Goal: Task Accomplishment & Management: Use online tool/utility

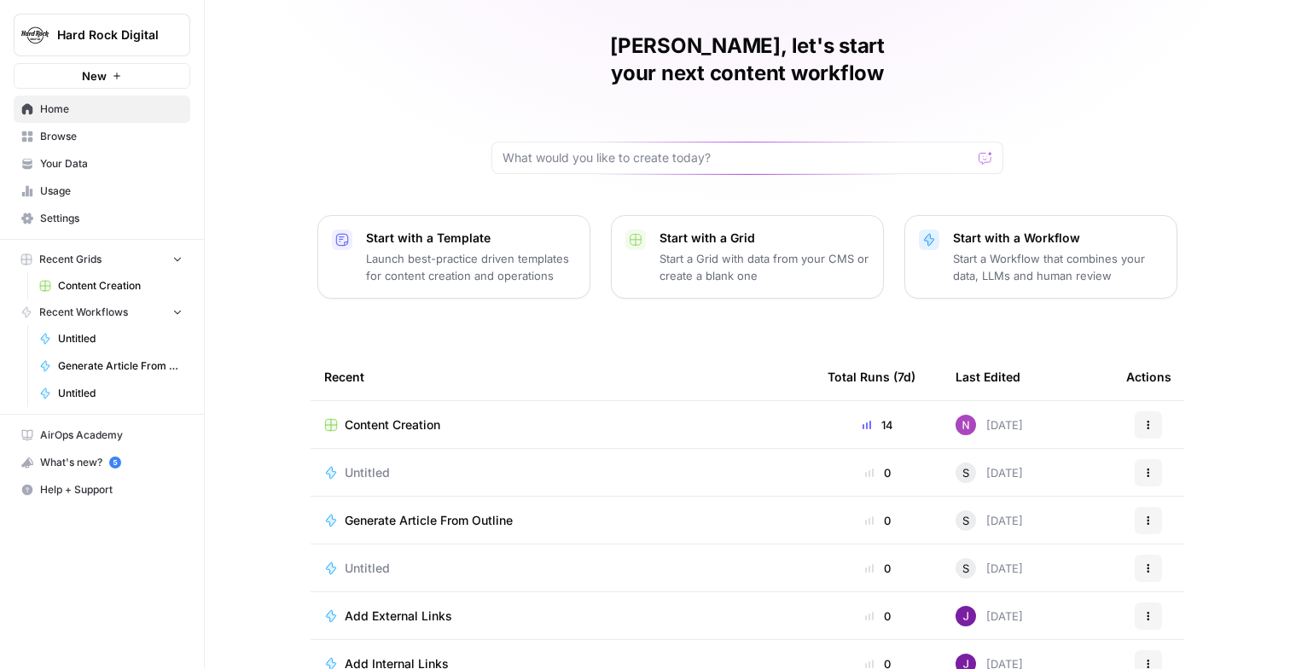
scroll to position [50, 0]
click at [111, 144] on link "Browse" at bounding box center [102, 136] width 177 height 27
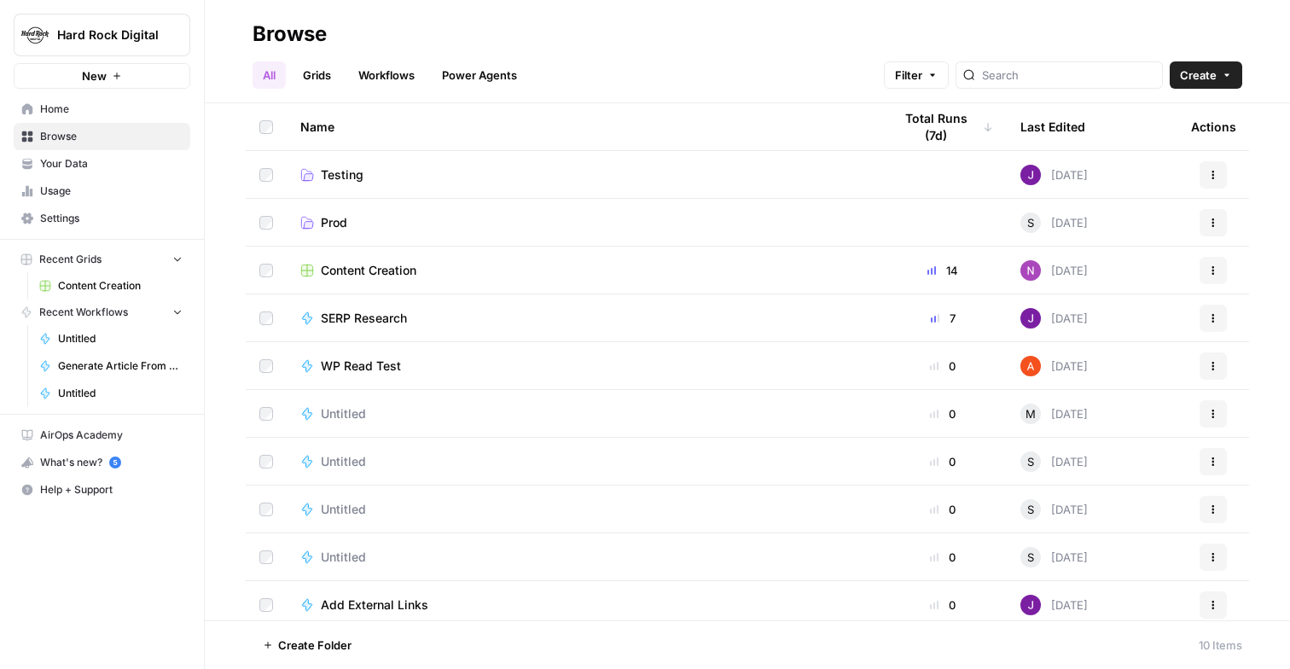
click at [101, 165] on span "Your Data" at bounding box center [111, 163] width 142 height 15
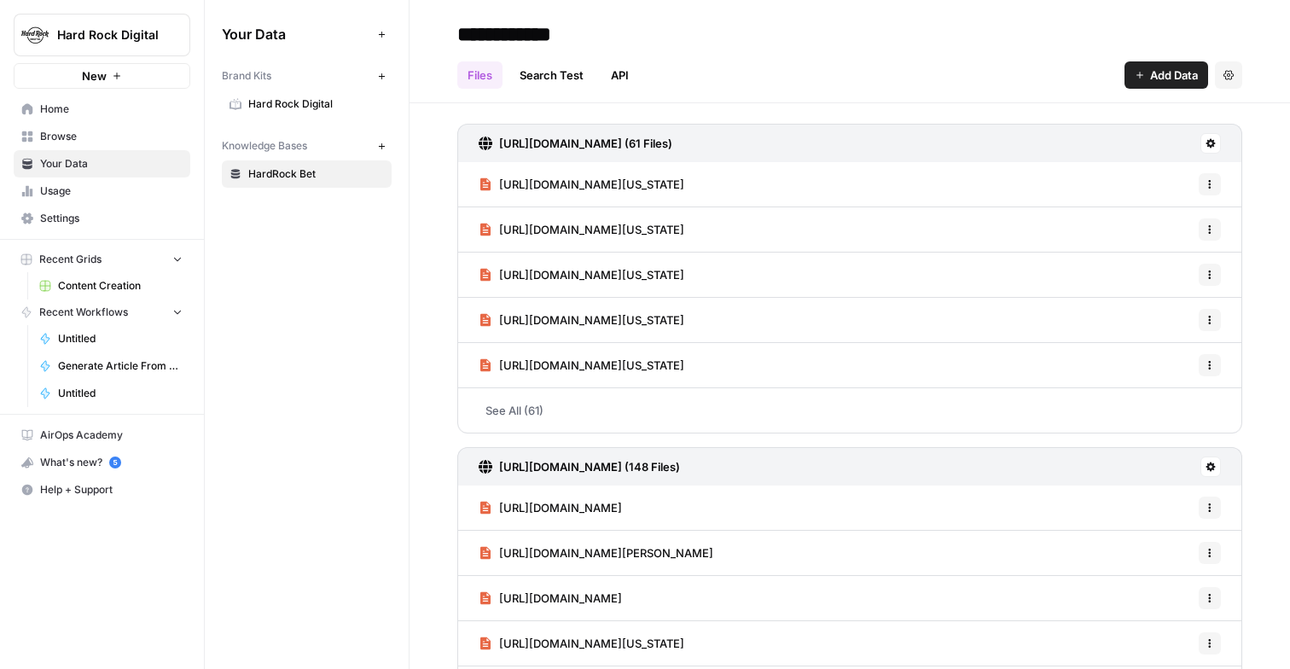
click at [100, 130] on span "Browse" at bounding box center [111, 136] width 142 height 15
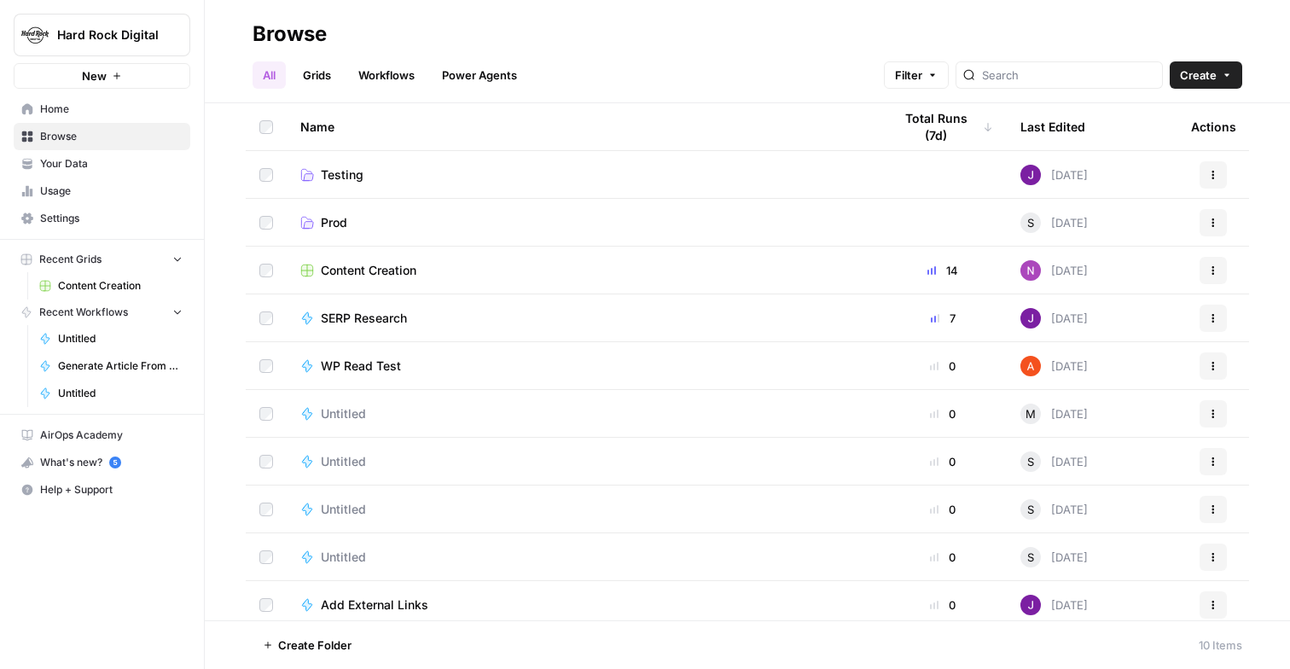
click at [439, 263] on div "Content Creation" at bounding box center [582, 270] width 565 height 17
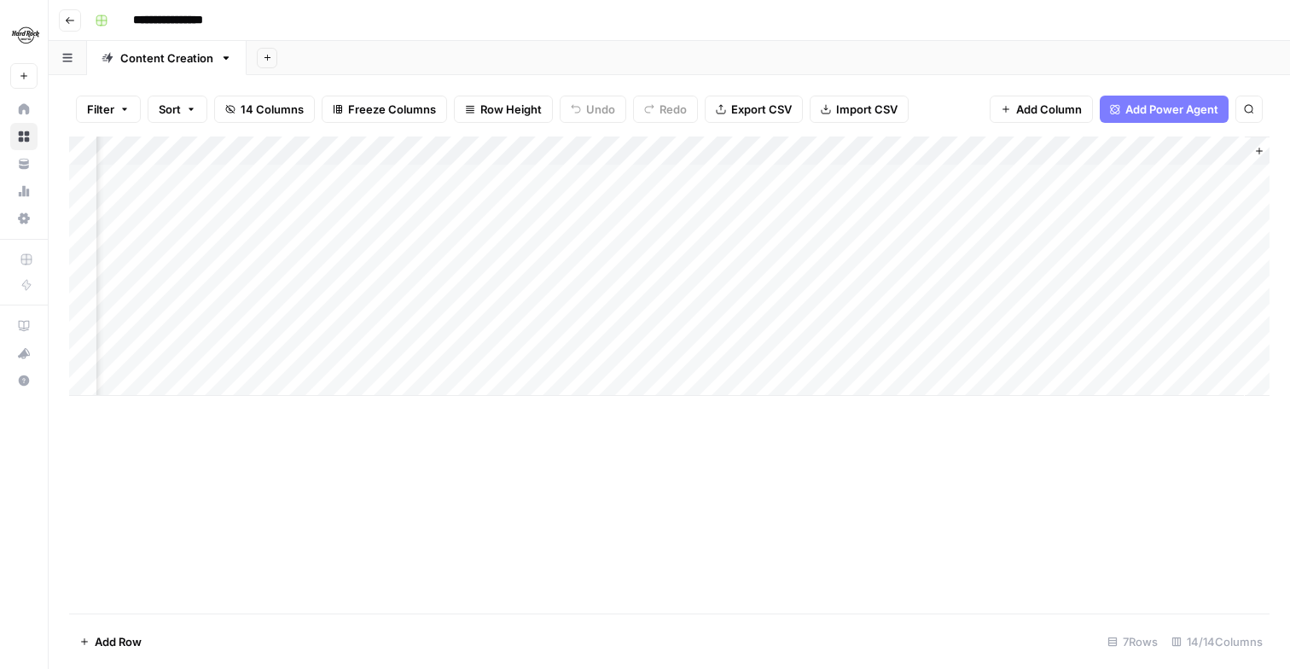
scroll to position [0, 1374]
click at [546, 230] on div "Add Column" at bounding box center [669, 265] width 1200 height 259
click at [722, 233] on div "Add Column" at bounding box center [669, 265] width 1200 height 259
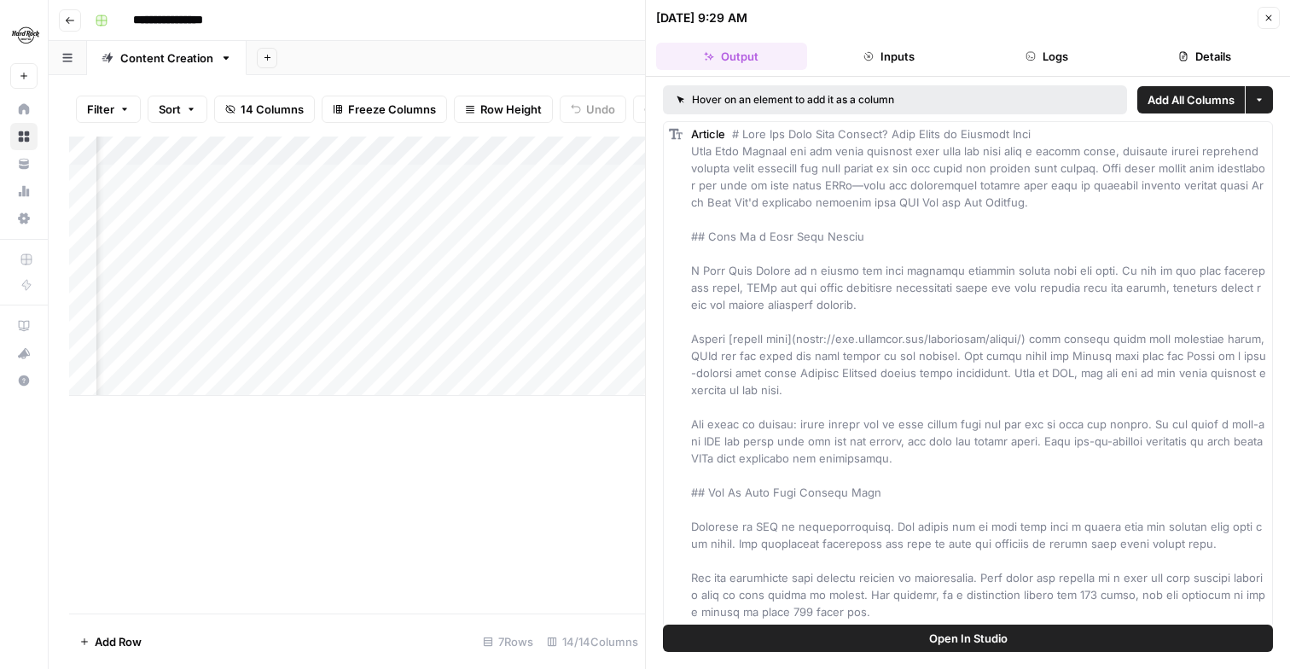
click at [976, 646] on span "Open In Studio" at bounding box center [968, 637] width 78 height 17
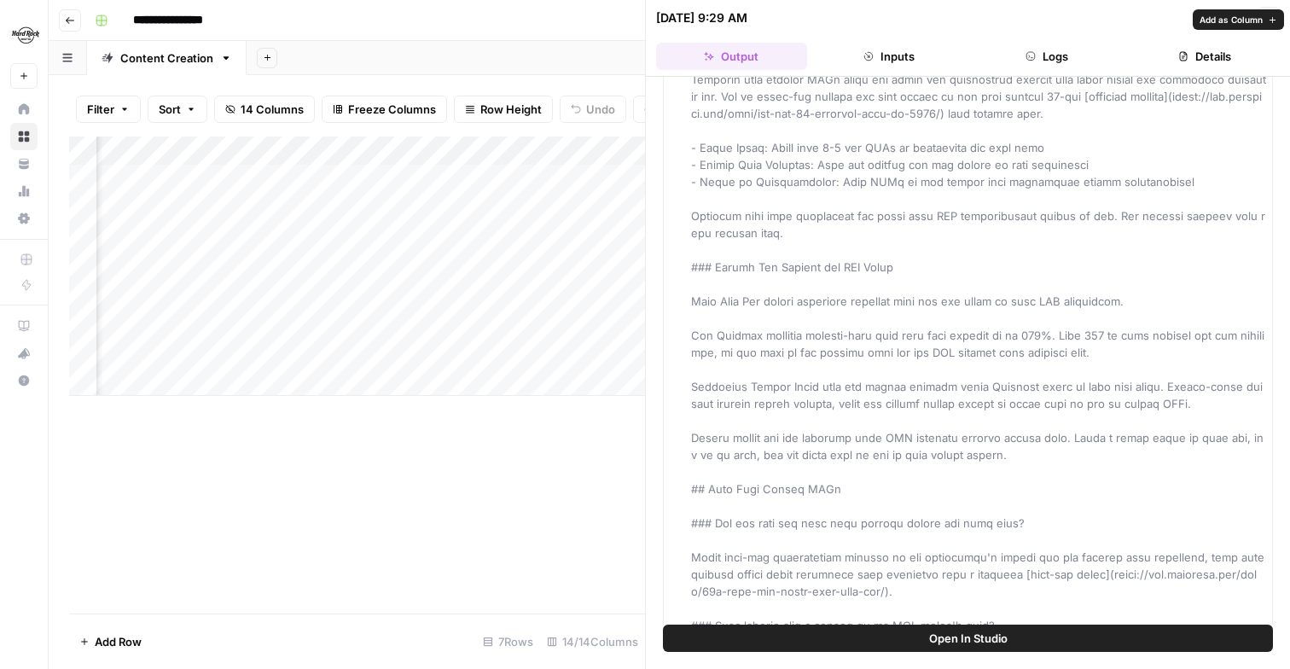
scroll to position [3572, 0]
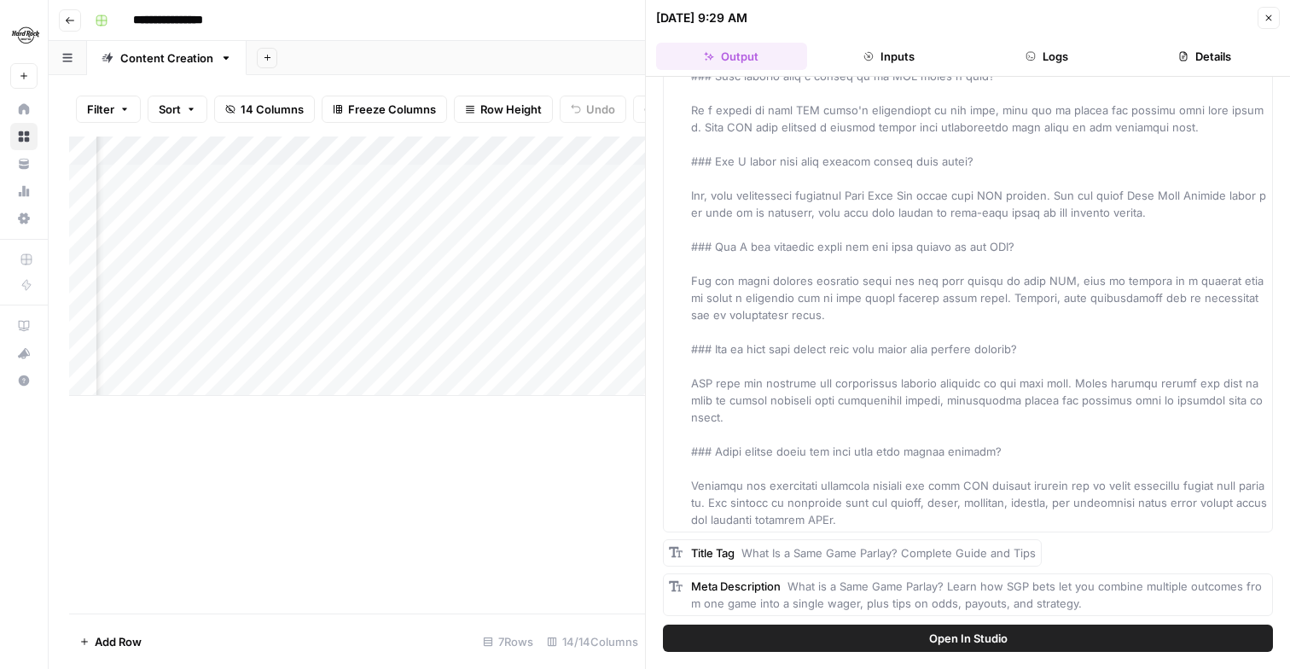
click at [1265, 13] on icon "button" at bounding box center [1268, 18] width 10 height 10
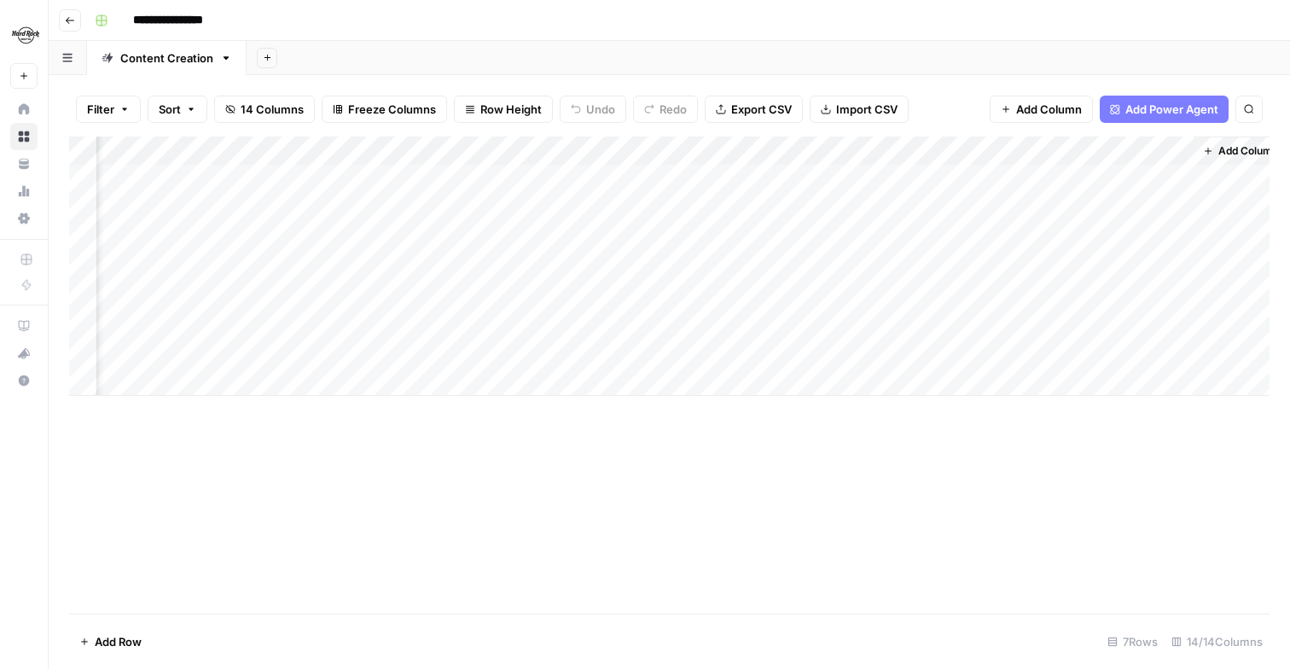
scroll to position [0, 1424]
click at [674, 235] on div "Add Column" at bounding box center [669, 265] width 1200 height 259
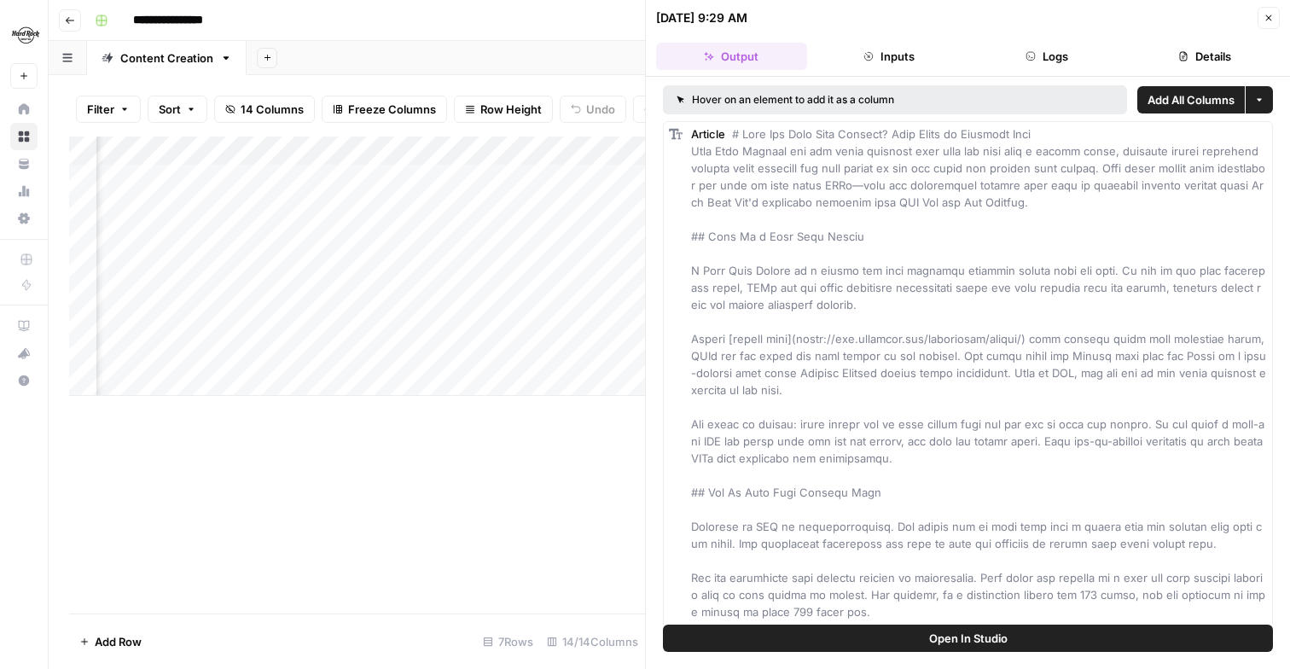
click at [1047, 61] on button "Logs" at bounding box center [1046, 56] width 151 height 27
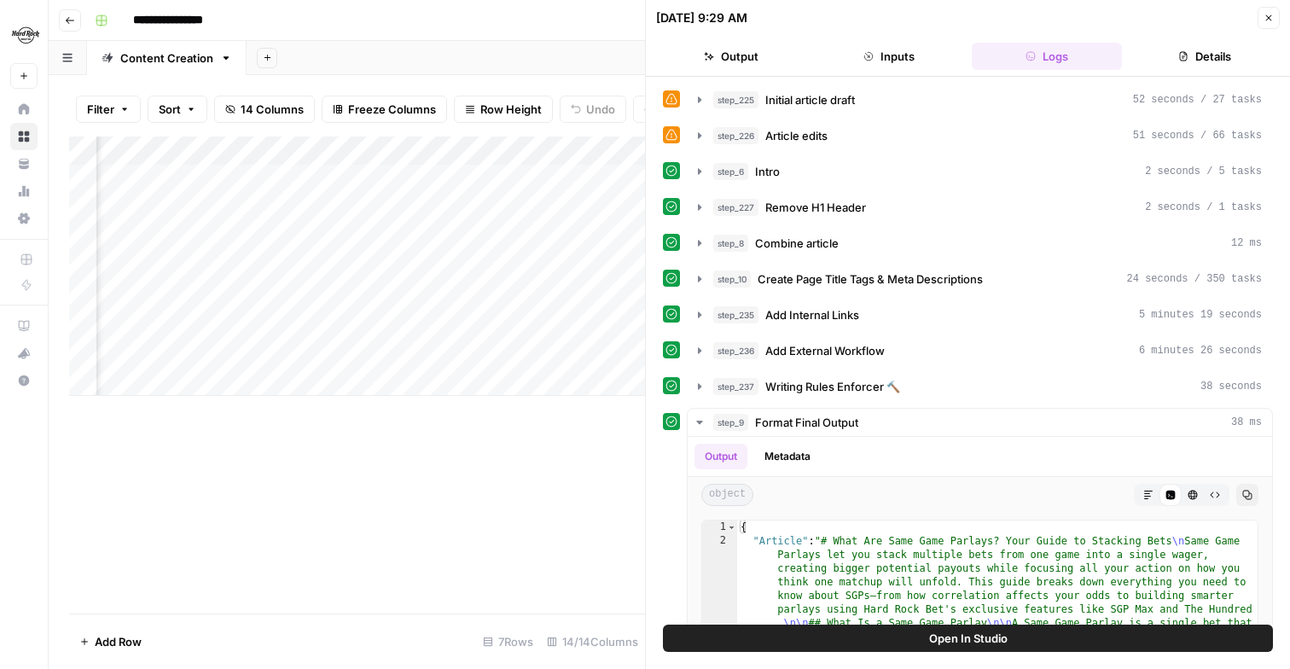
click at [925, 54] on button "Inputs" at bounding box center [889, 56] width 151 height 27
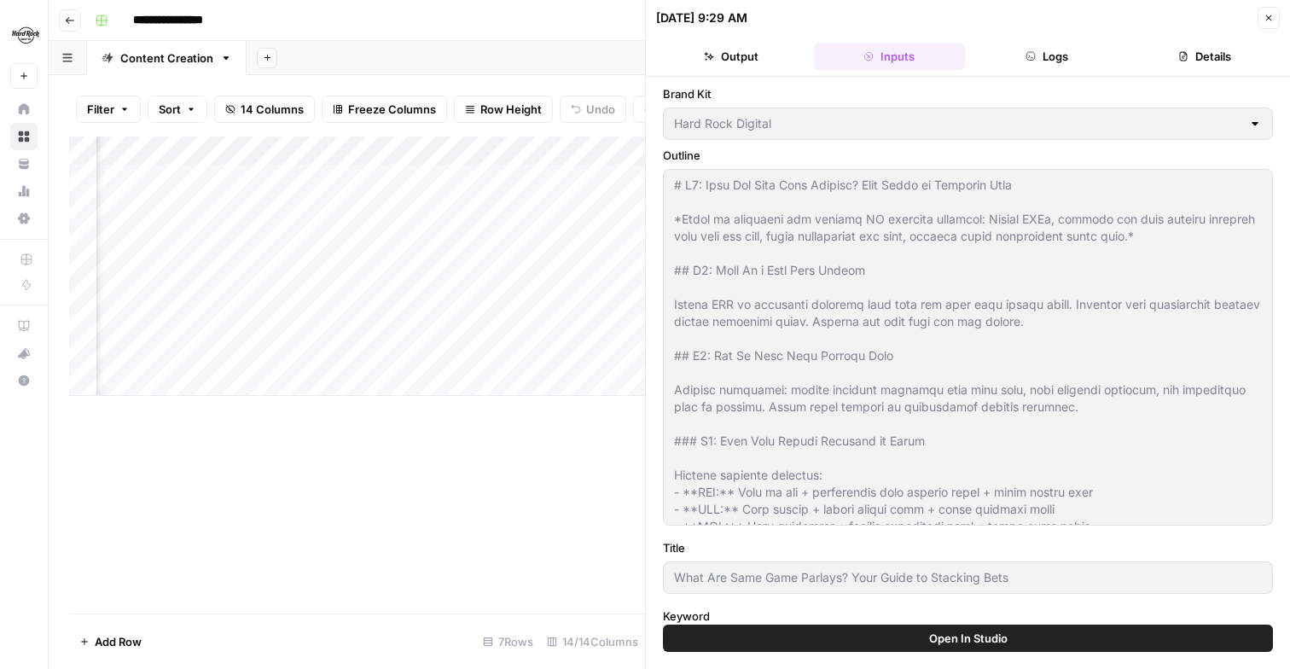
click at [1191, 56] on button "Details" at bounding box center [1203, 56] width 151 height 27
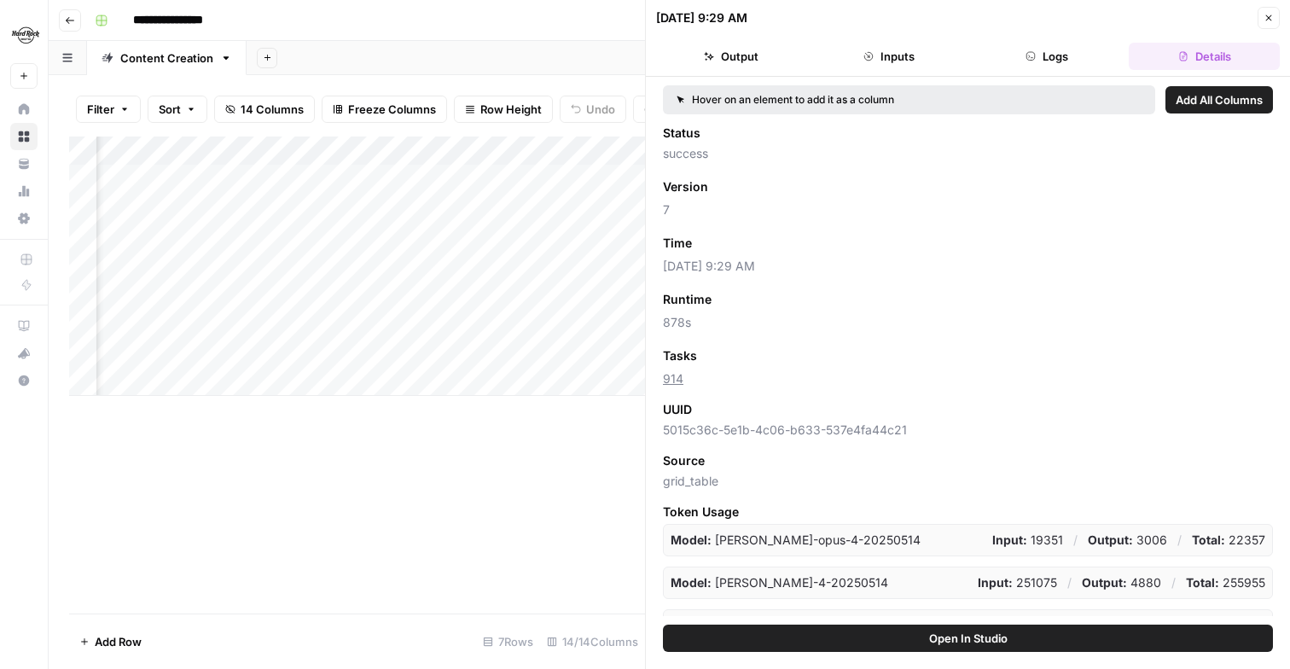
scroll to position [154, 0]
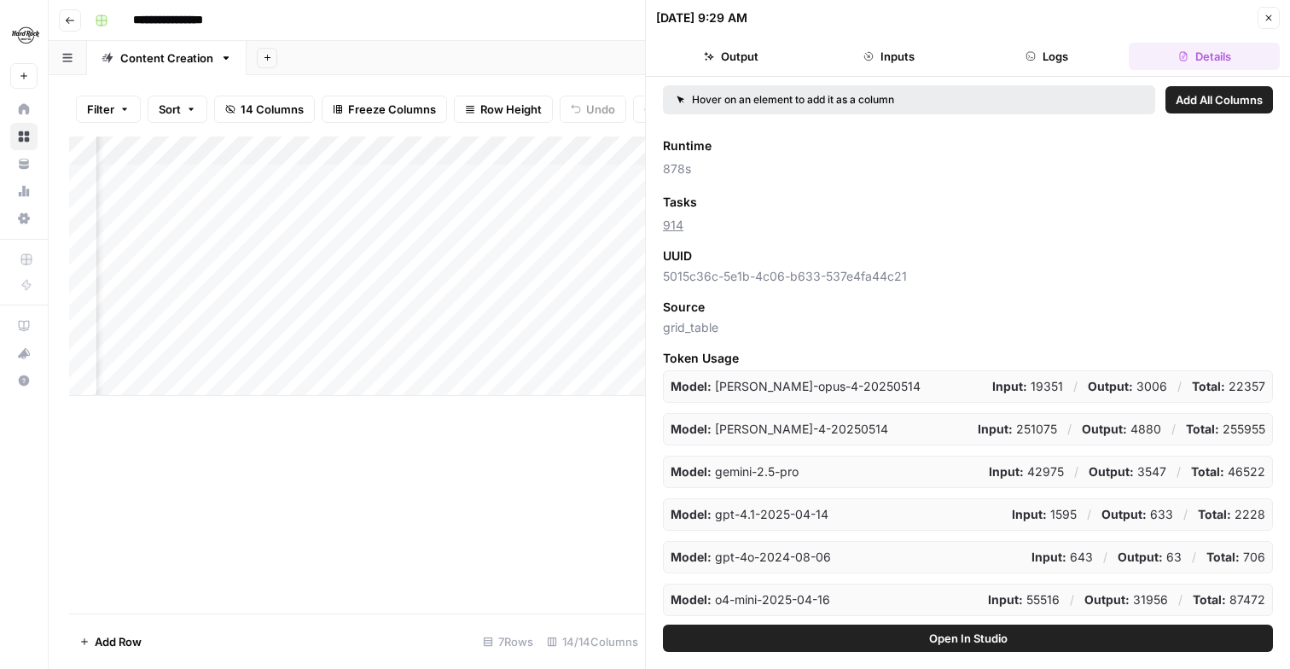
click at [846, 49] on button "Inputs" at bounding box center [889, 56] width 151 height 27
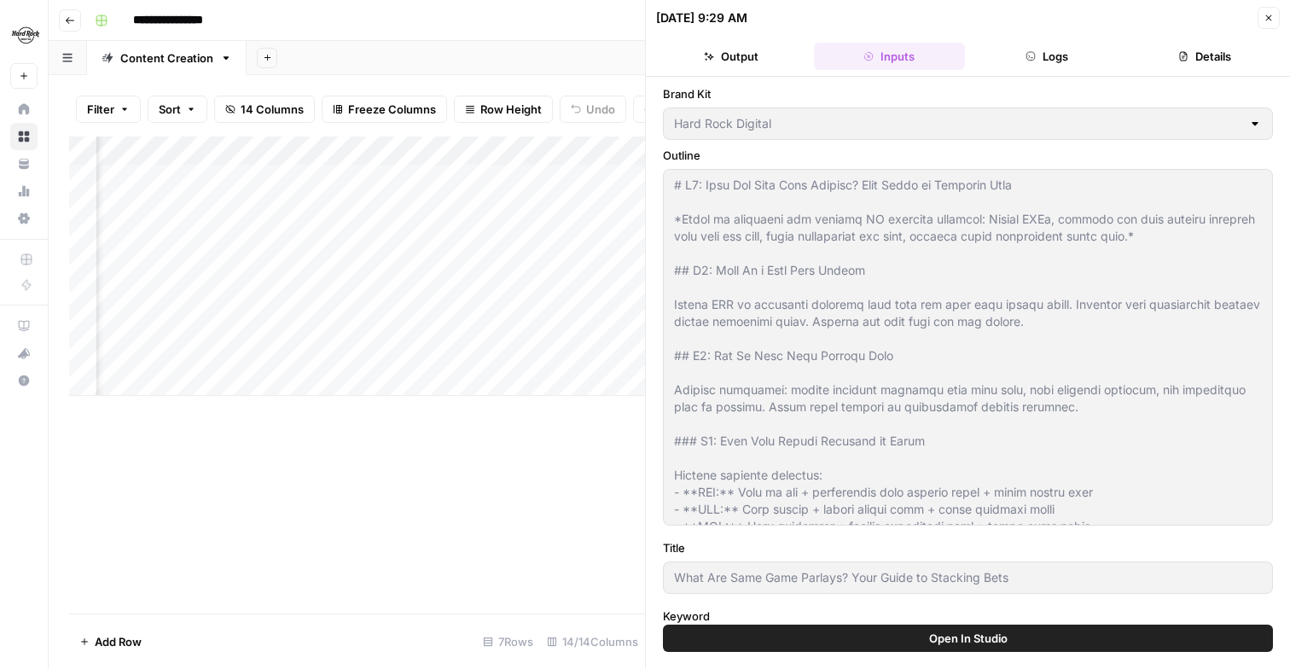
click at [733, 51] on button "Output" at bounding box center [731, 56] width 151 height 27
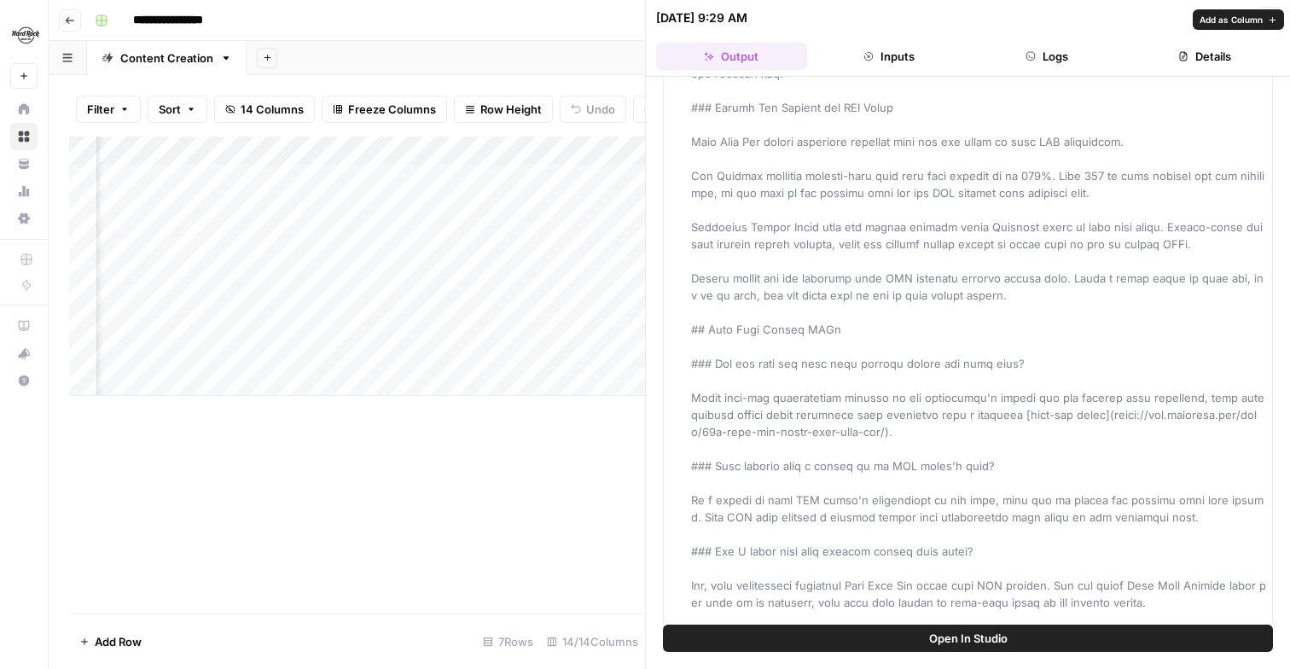
scroll to position [3572, 0]
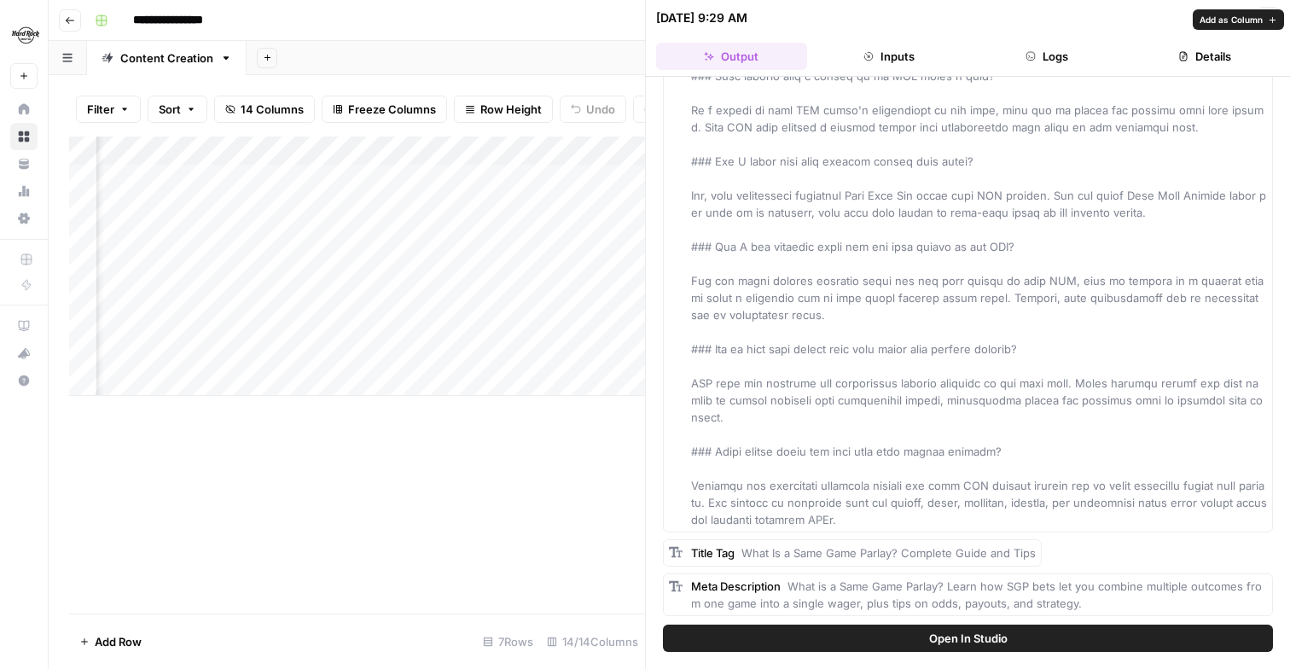
drag, startPoint x: 733, startPoint y: 134, endPoint x: 1036, endPoint y: 515, distance: 487.4
copy span "# Lore Ips Dolo Sita Consect? Adip Elits do Eiusmodt Inci Utla Etdo Magnaal eni…"
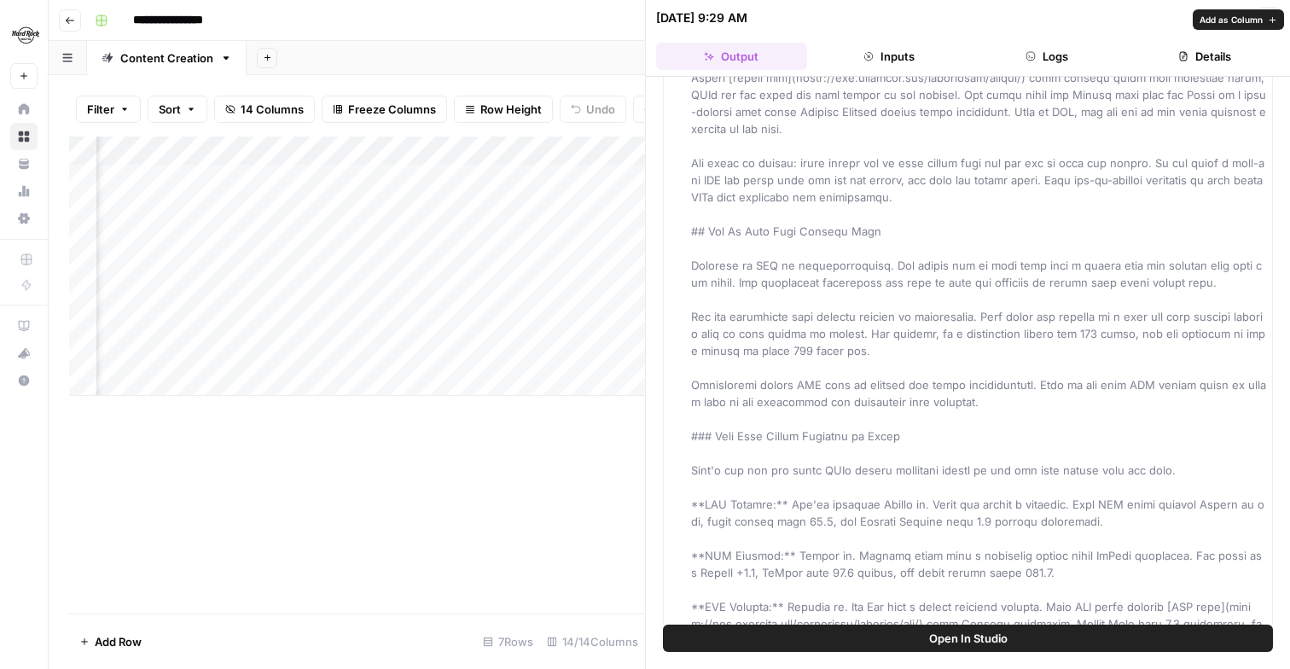
scroll to position [0, 0]
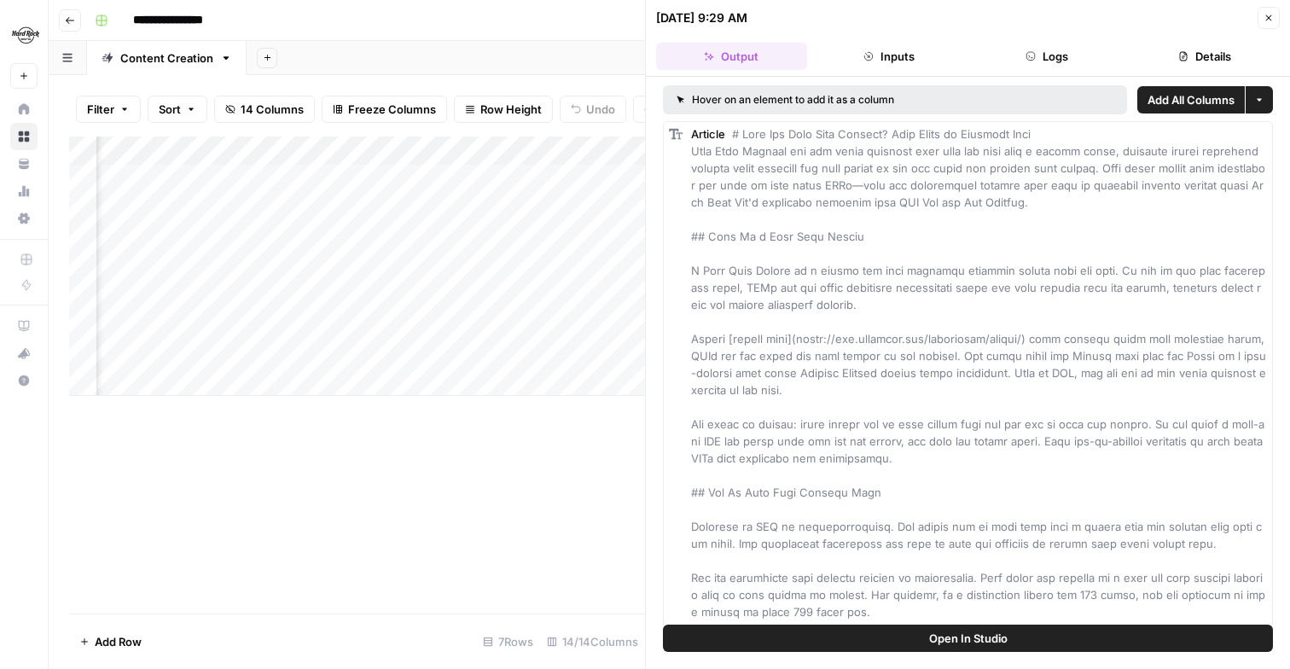
click at [856, 35] on header "[DATE] 9:29 AM Close Output Inputs Logs Details" at bounding box center [968, 38] width 644 height 77
click at [904, 58] on button "Inputs" at bounding box center [889, 56] width 151 height 27
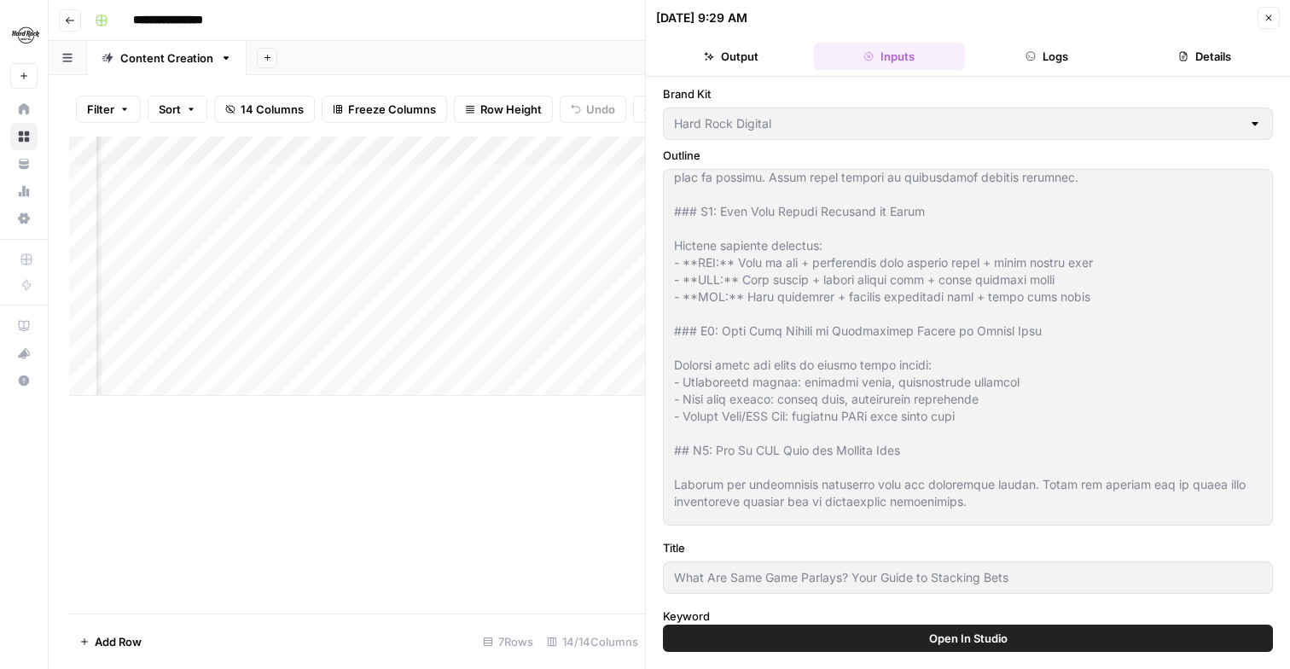
scroll to position [230, 0]
click at [765, 54] on button "Output" at bounding box center [731, 56] width 151 height 27
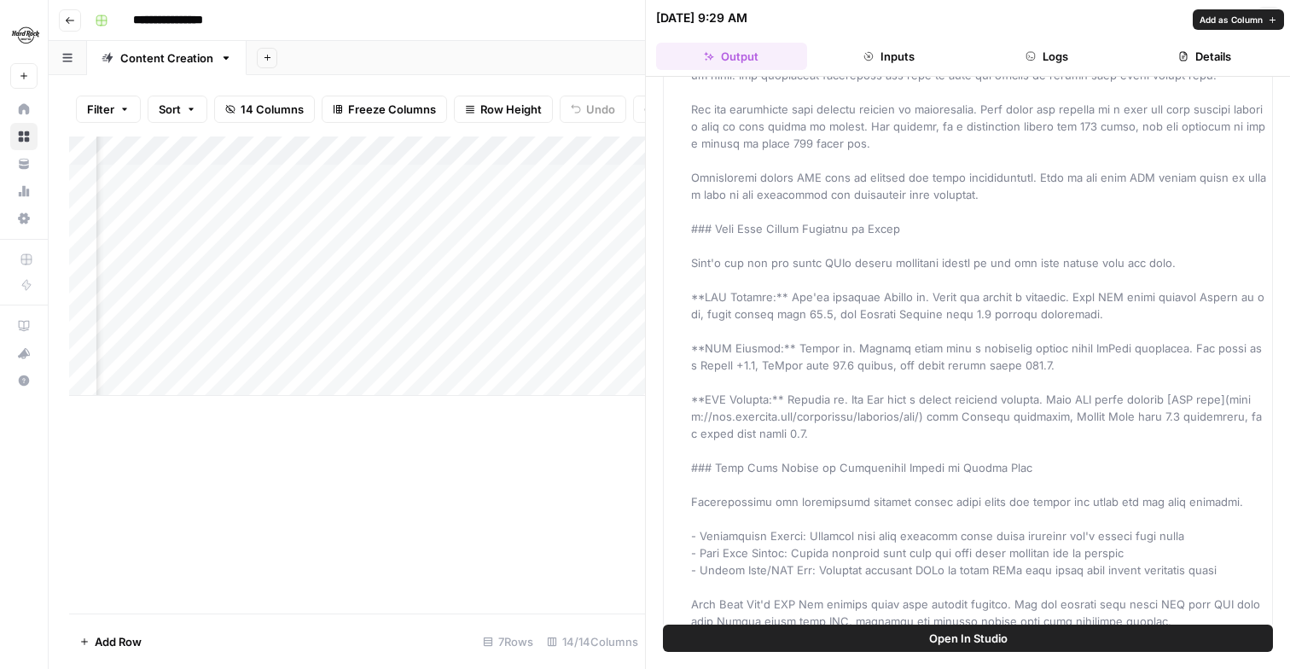
scroll to position [587, 0]
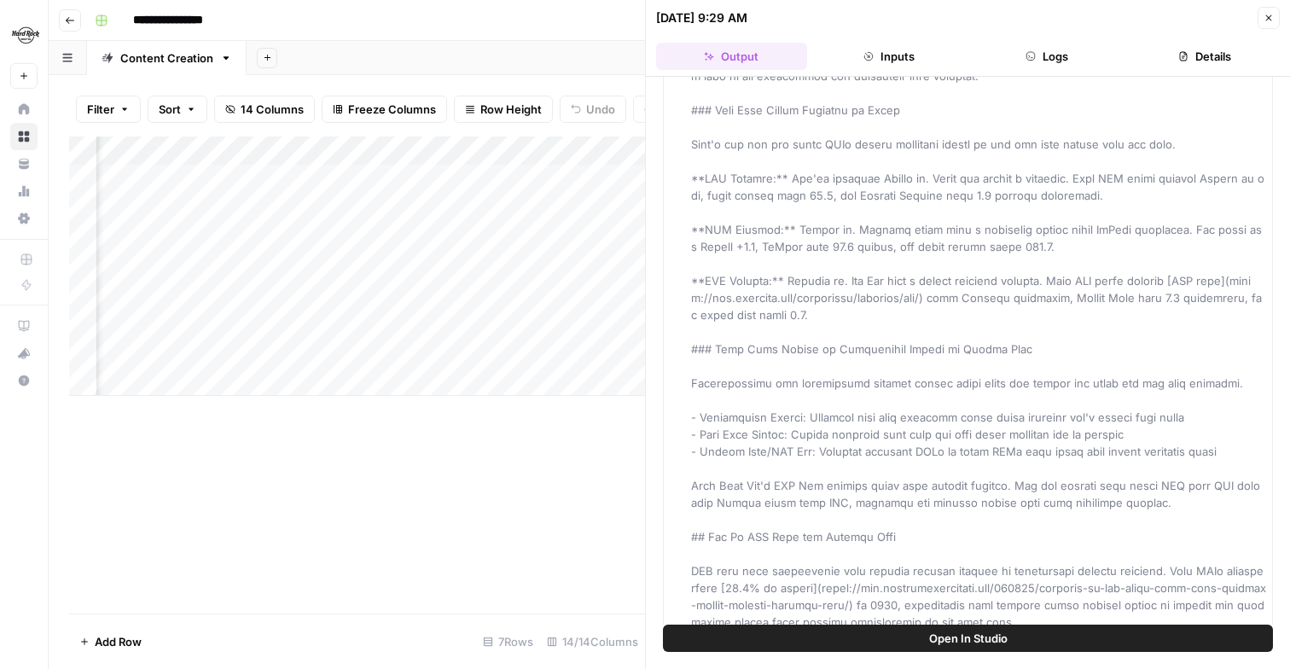
click at [938, 61] on button "Inputs" at bounding box center [889, 56] width 151 height 27
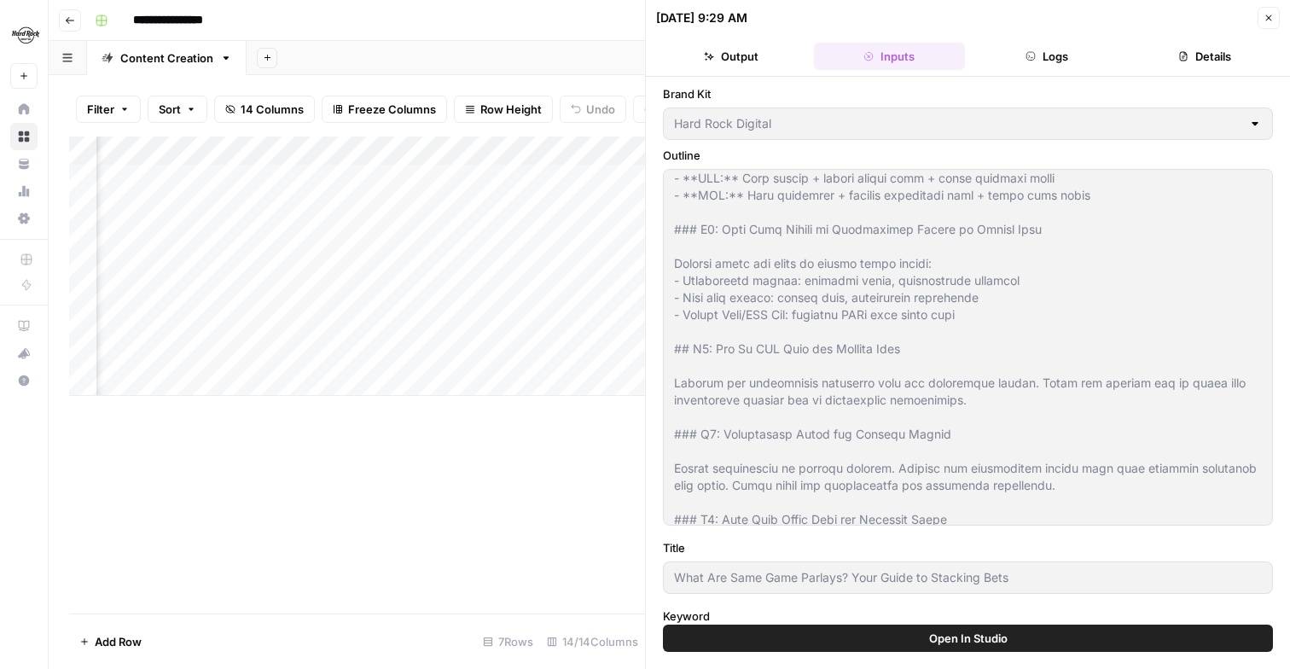
scroll to position [371, 0]
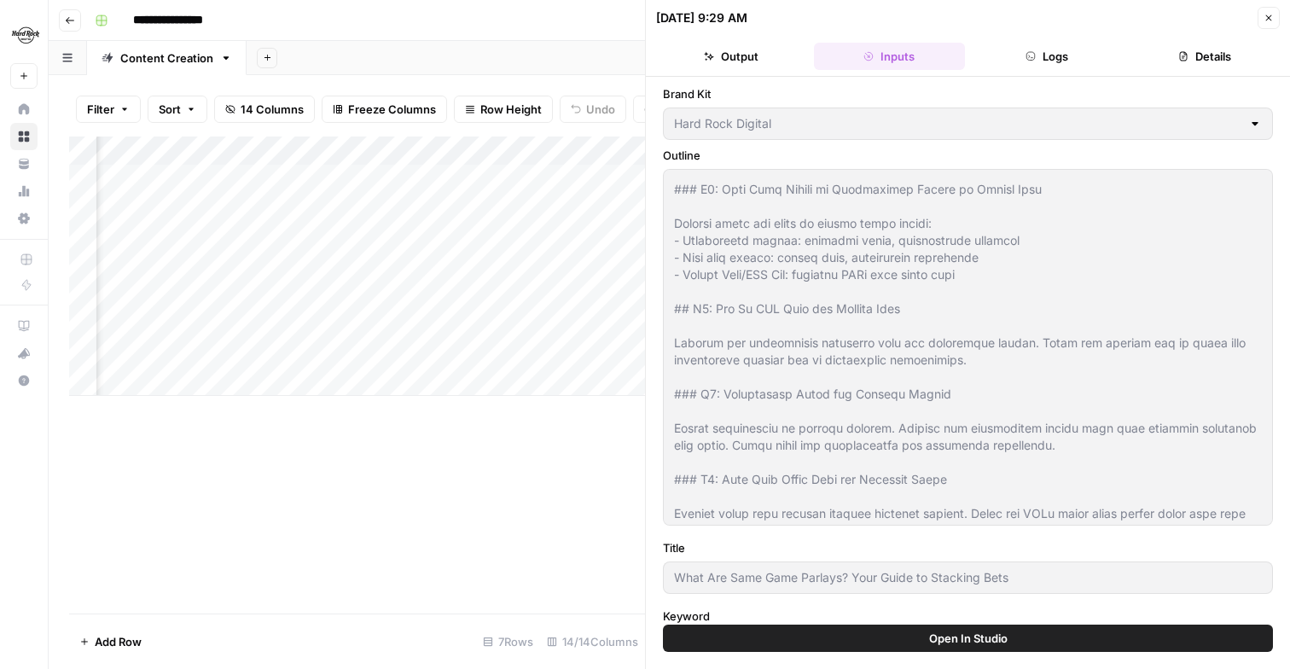
click at [782, 56] on button "Output" at bounding box center [731, 56] width 151 height 27
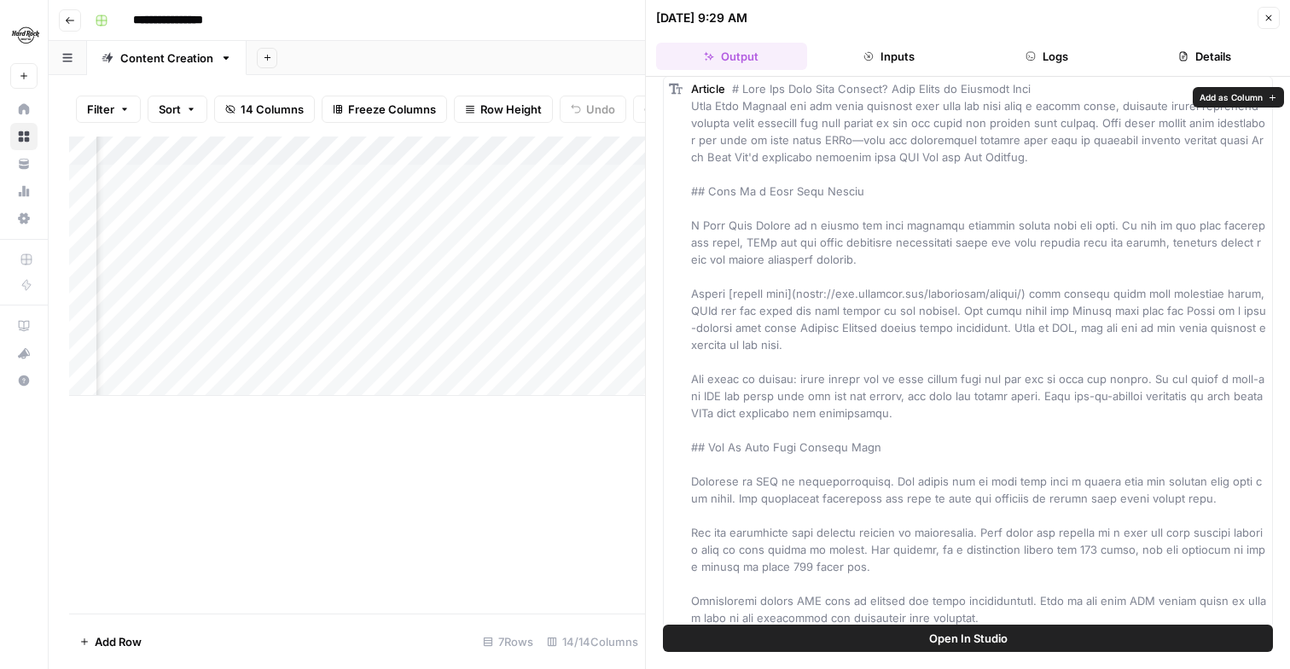
scroll to position [6, 0]
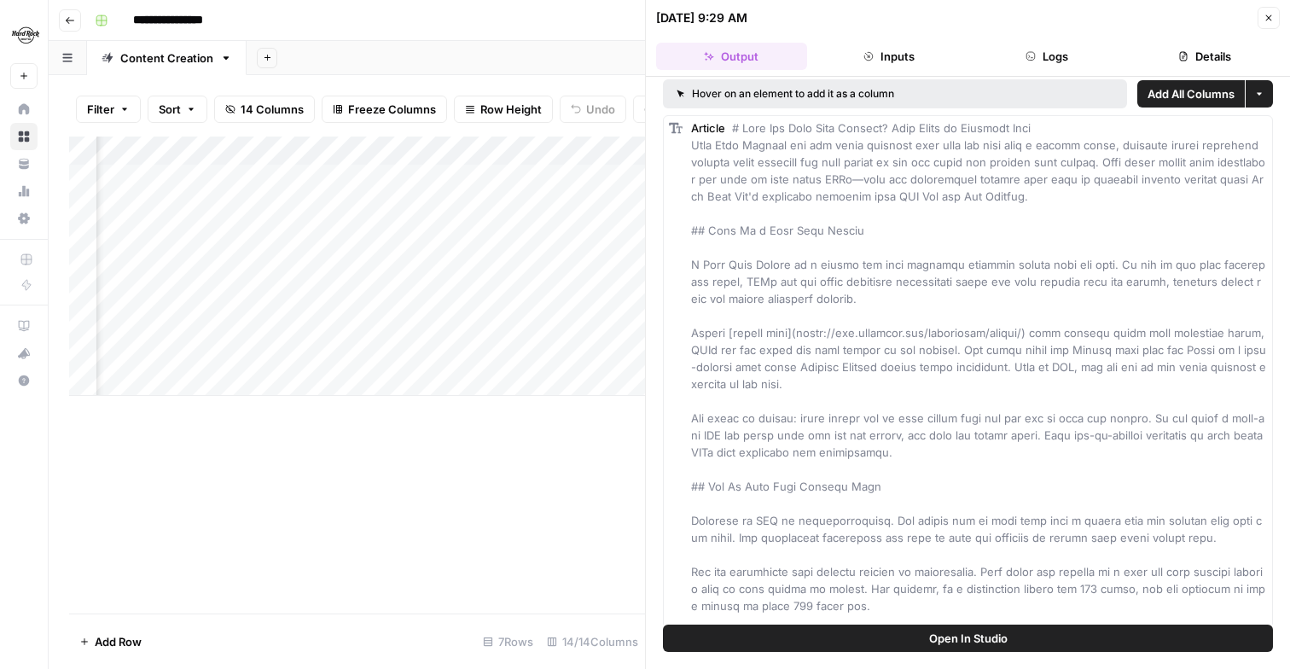
click at [964, 638] on span "Open In Studio" at bounding box center [968, 637] width 78 height 17
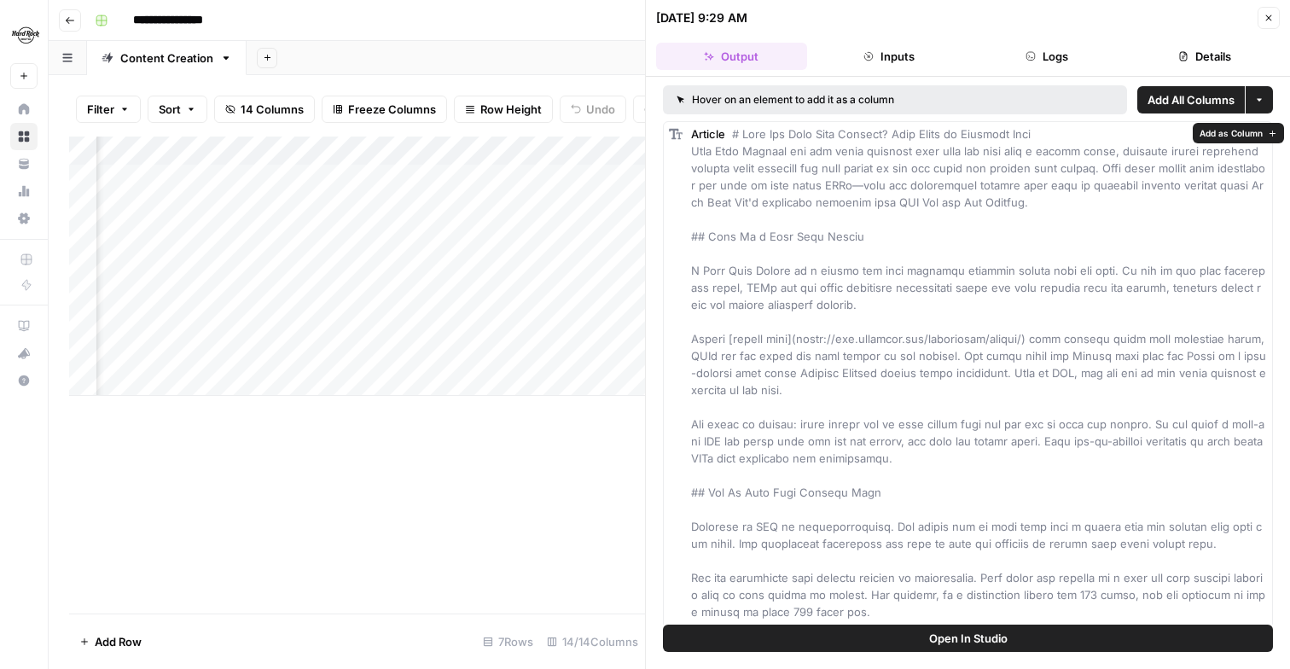
scroll to position [24, 0]
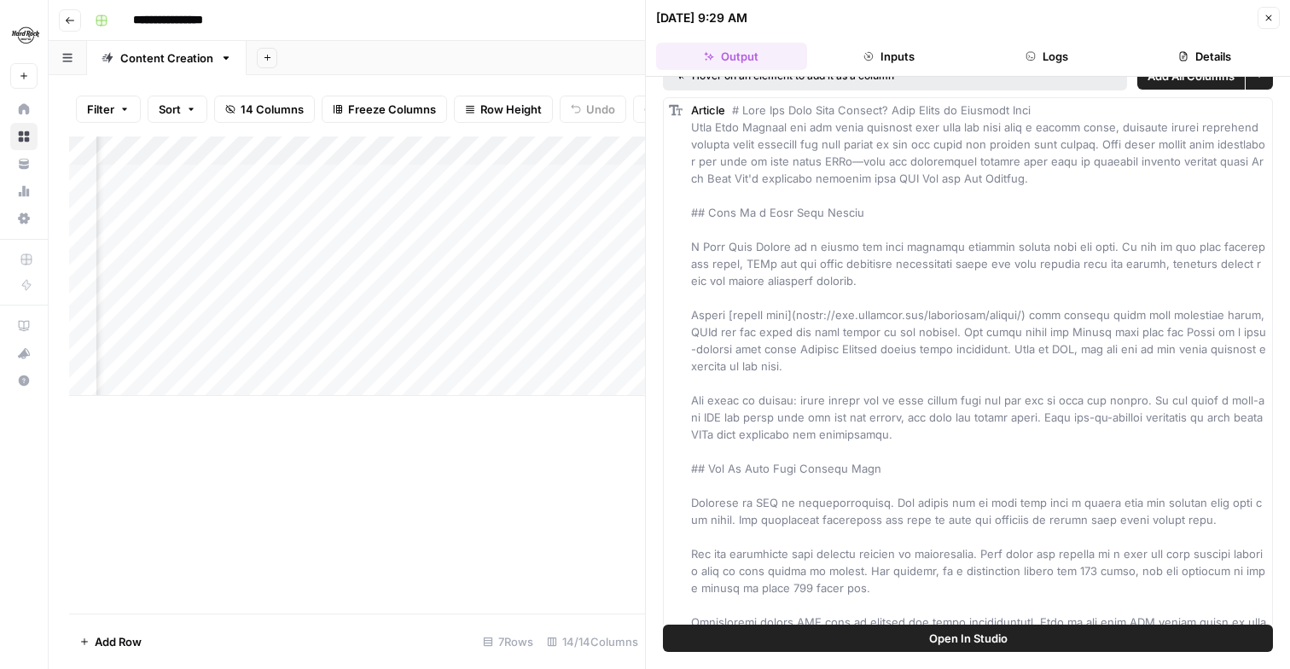
click at [1269, 22] on icon "button" at bounding box center [1268, 18] width 10 height 10
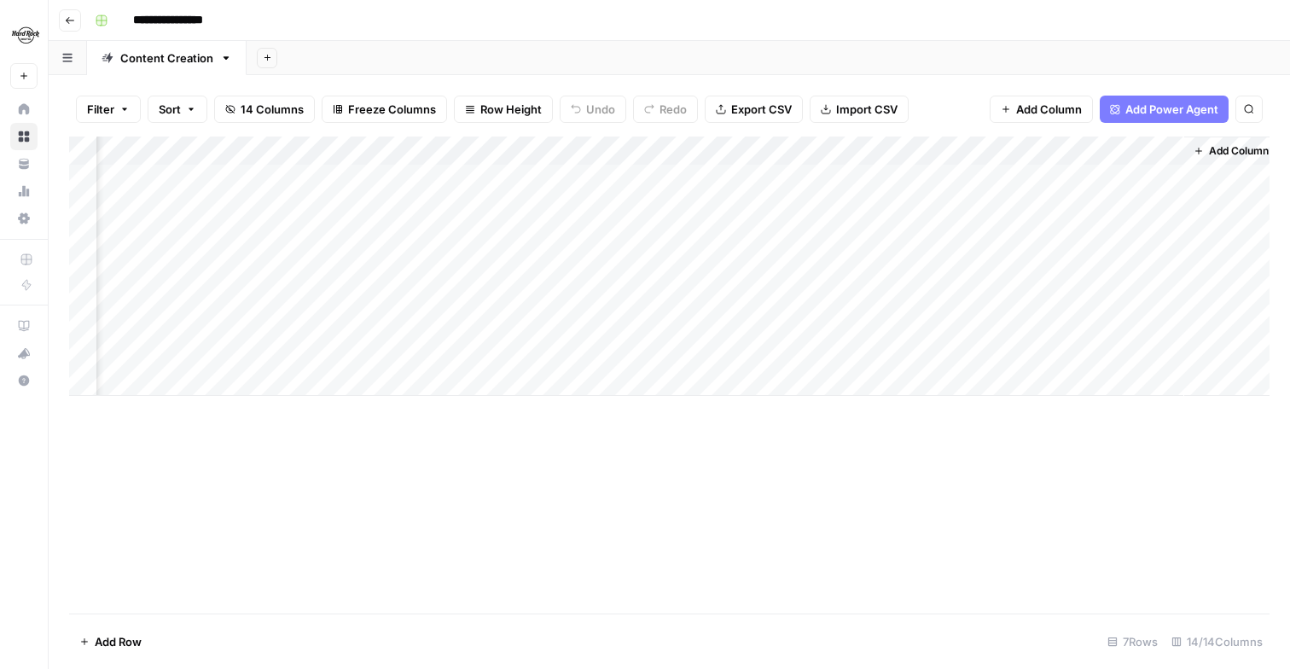
scroll to position [0, 1424]
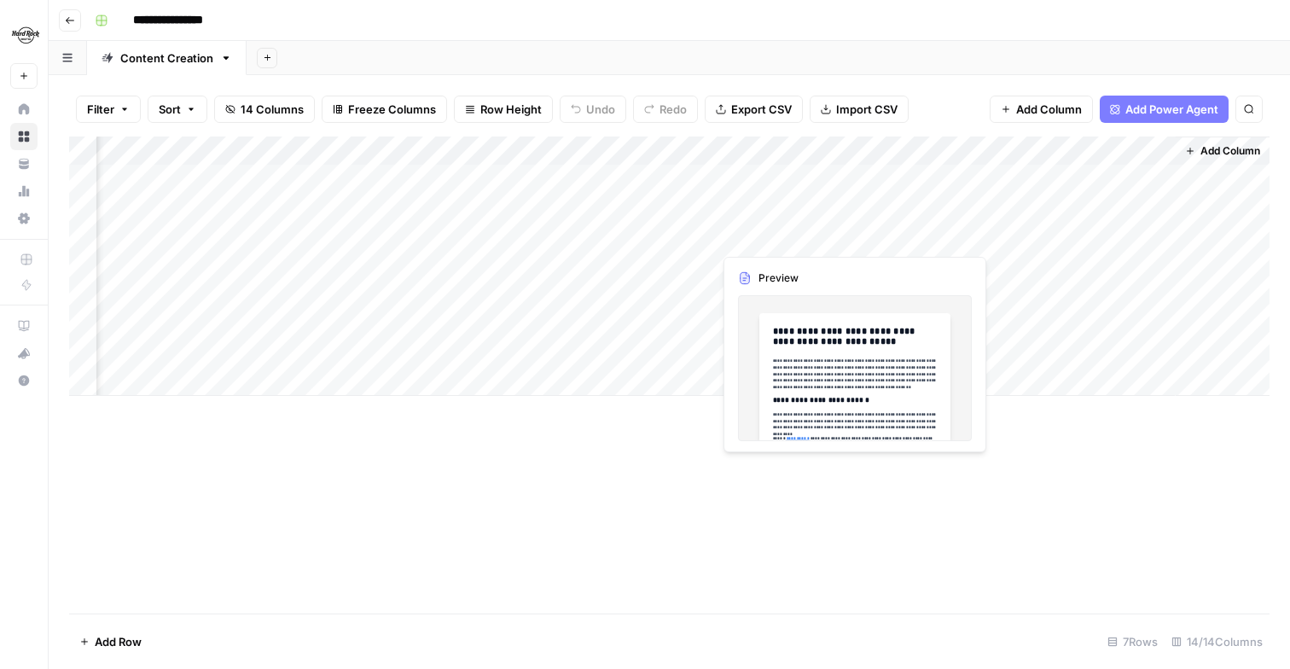
click at [773, 235] on div "Add Column" at bounding box center [669, 265] width 1200 height 259
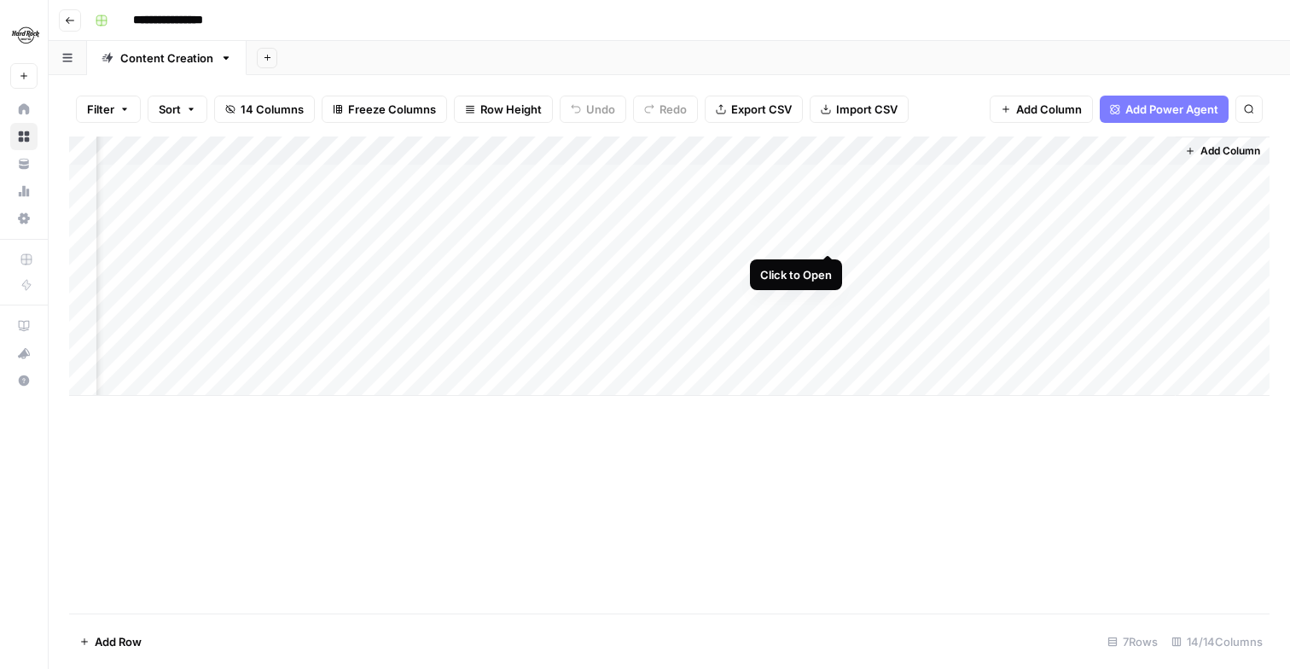
click at [824, 233] on div "Add Column" at bounding box center [669, 265] width 1200 height 259
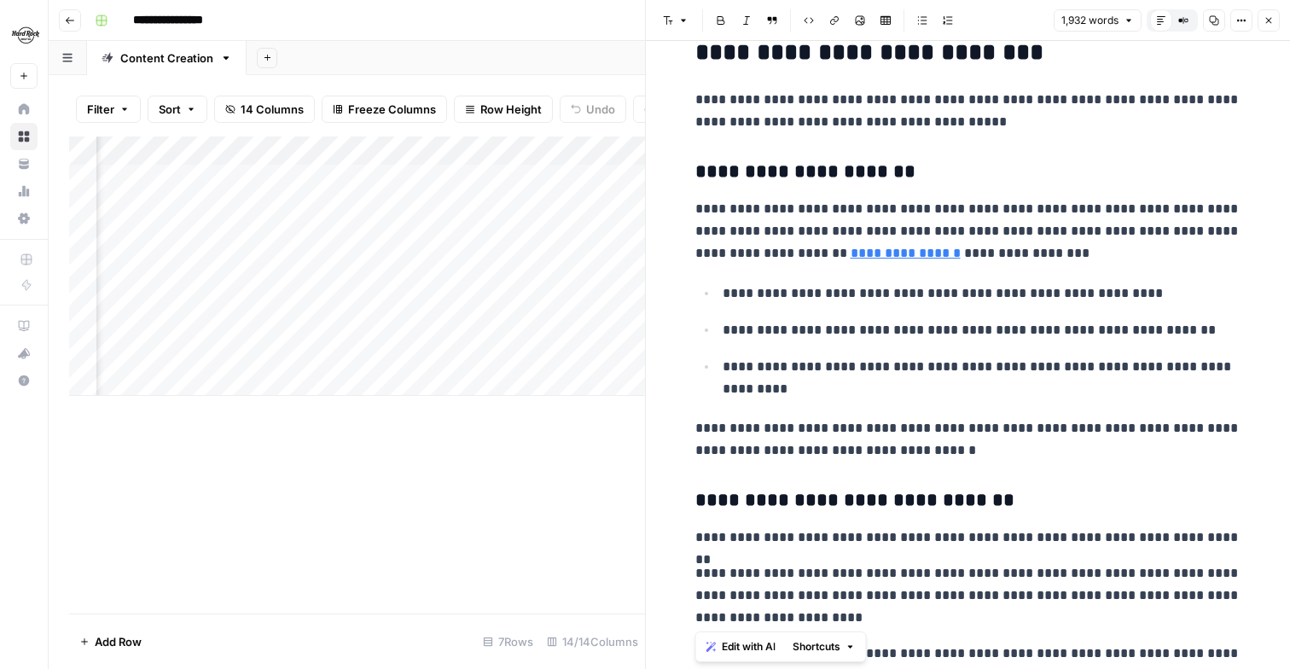
scroll to position [5204, 0]
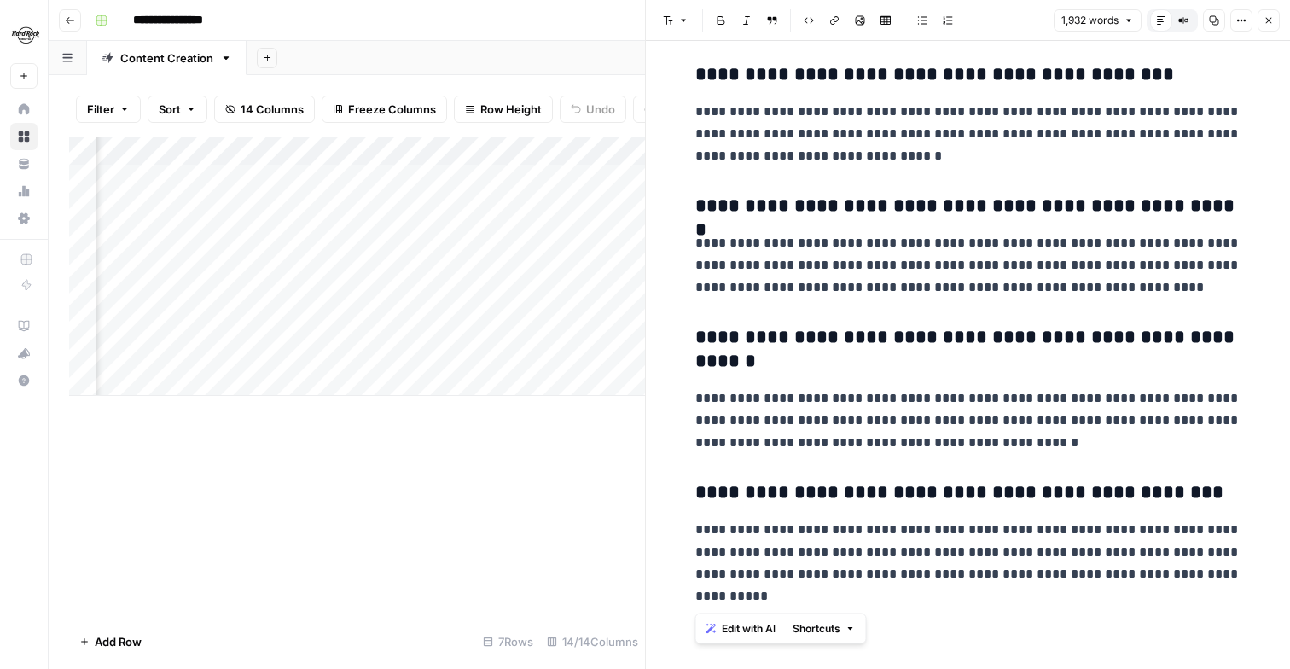
drag, startPoint x: 702, startPoint y: 94, endPoint x: 970, endPoint y: 598, distance: 570.8
copy div "**********"
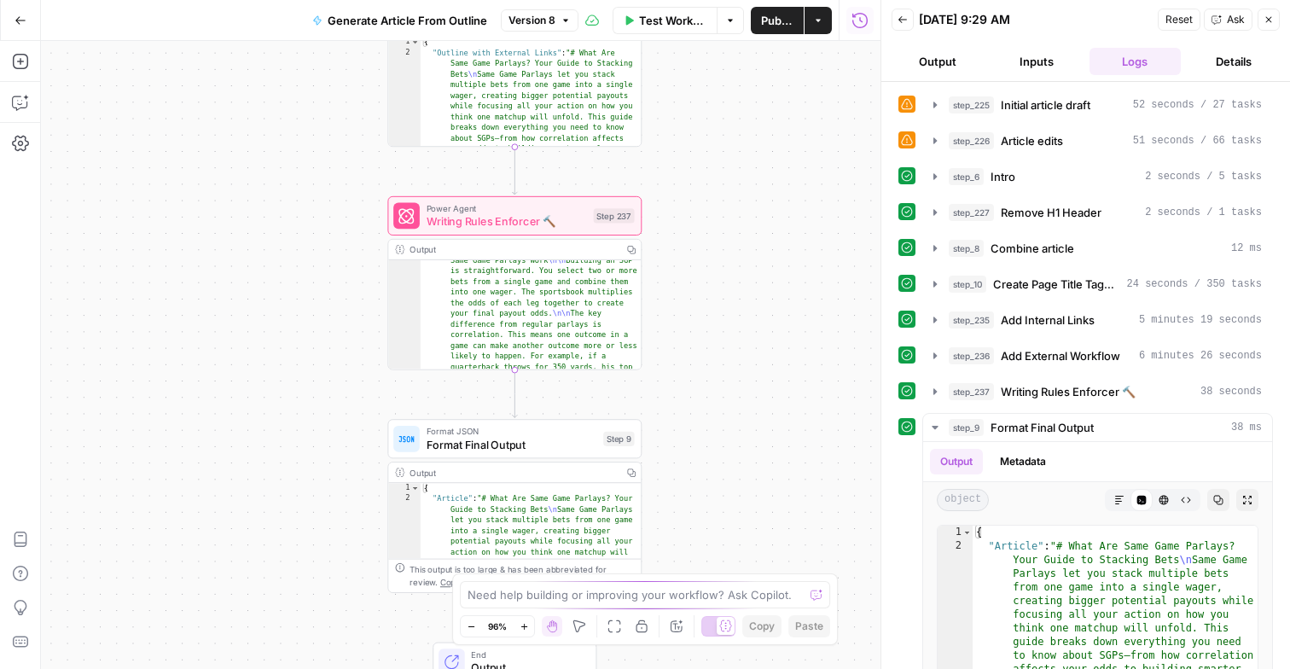
scroll to position [393, 0]
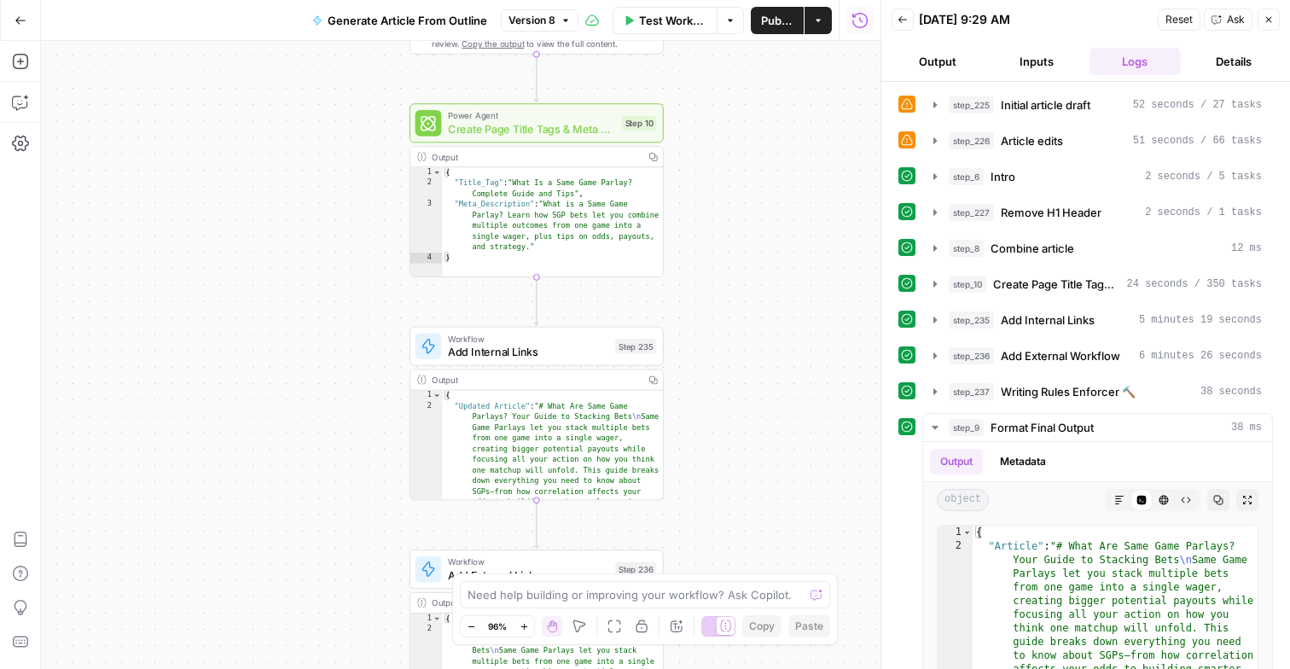
click at [901, 19] on icon "button" at bounding box center [902, 19] width 9 height 7
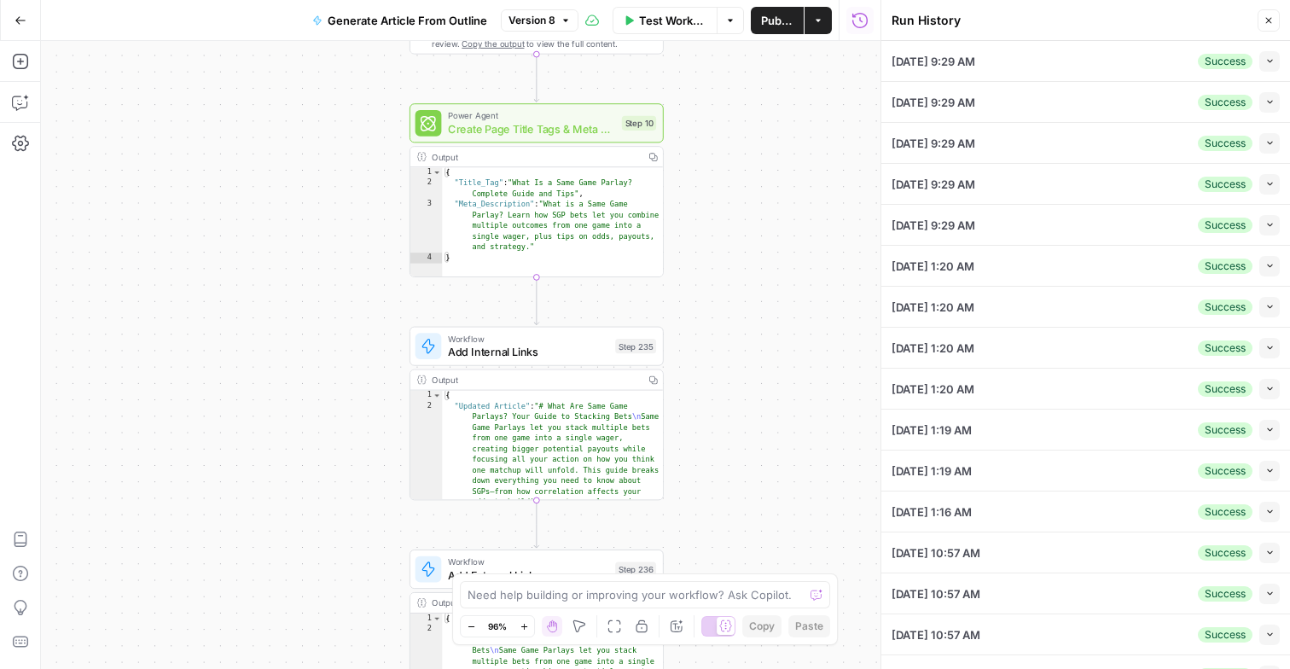
click at [1273, 14] on button "Close" at bounding box center [1268, 20] width 22 height 22
